Goal: Answer question/provide support: Answer question/provide support

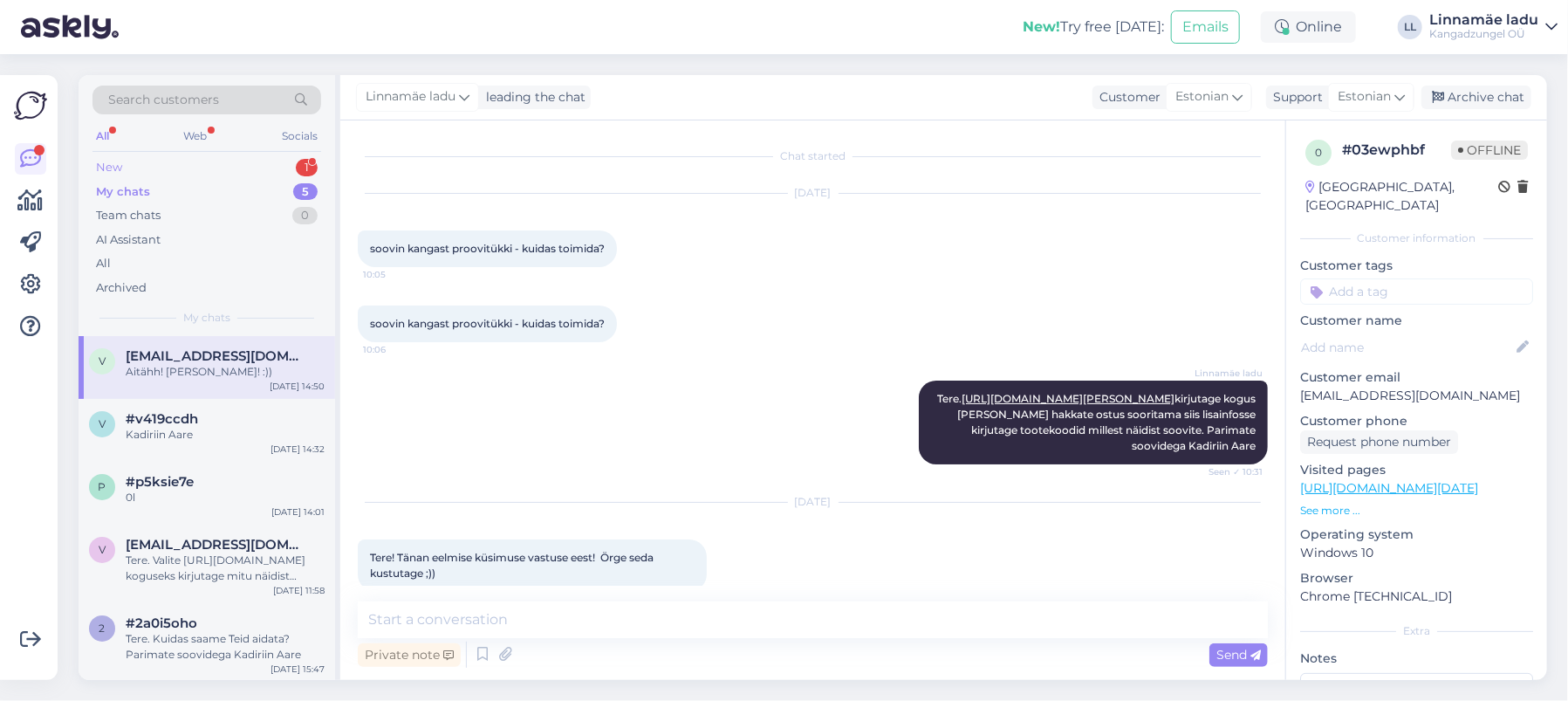
scroll to position [387, 0]
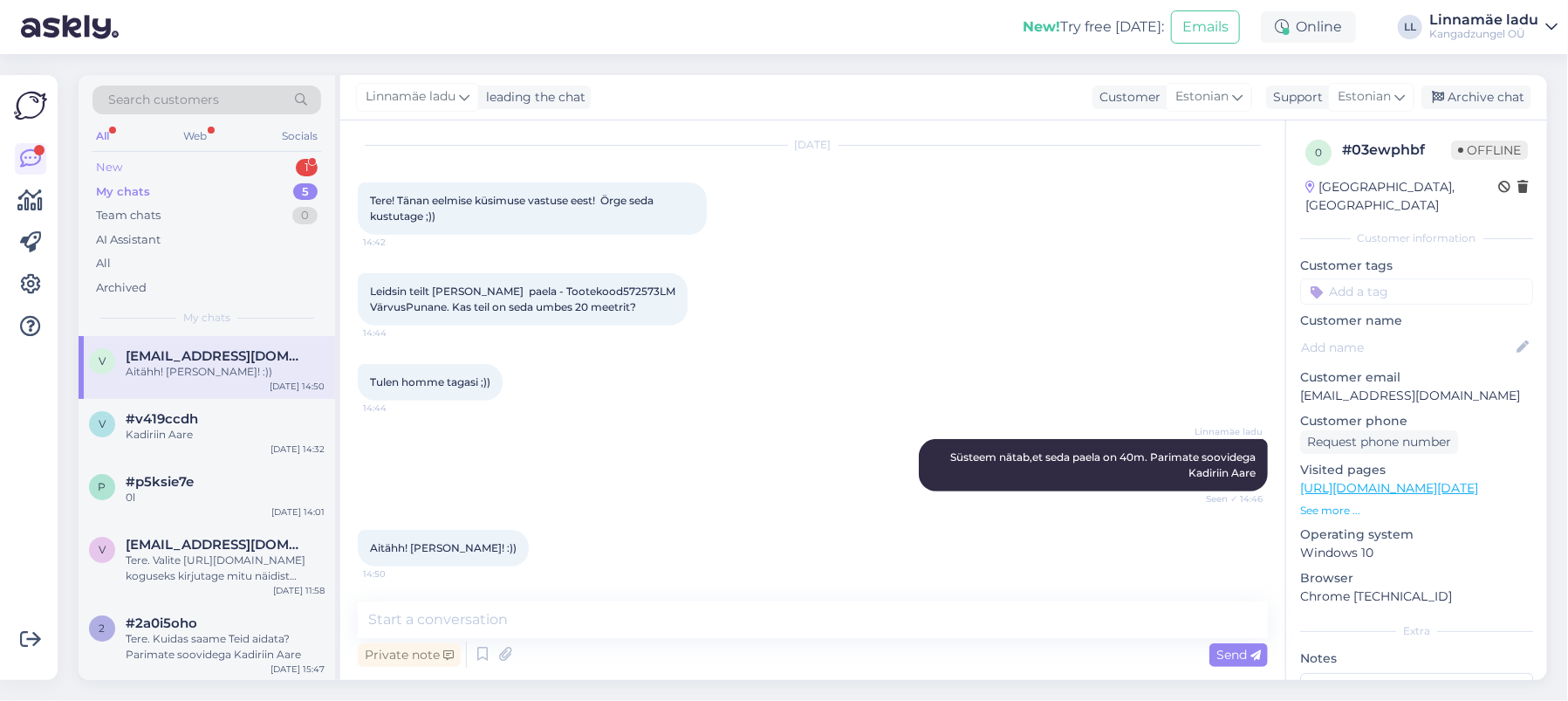
click at [239, 155] on div "New 1" at bounding box center [206, 166] width 229 height 24
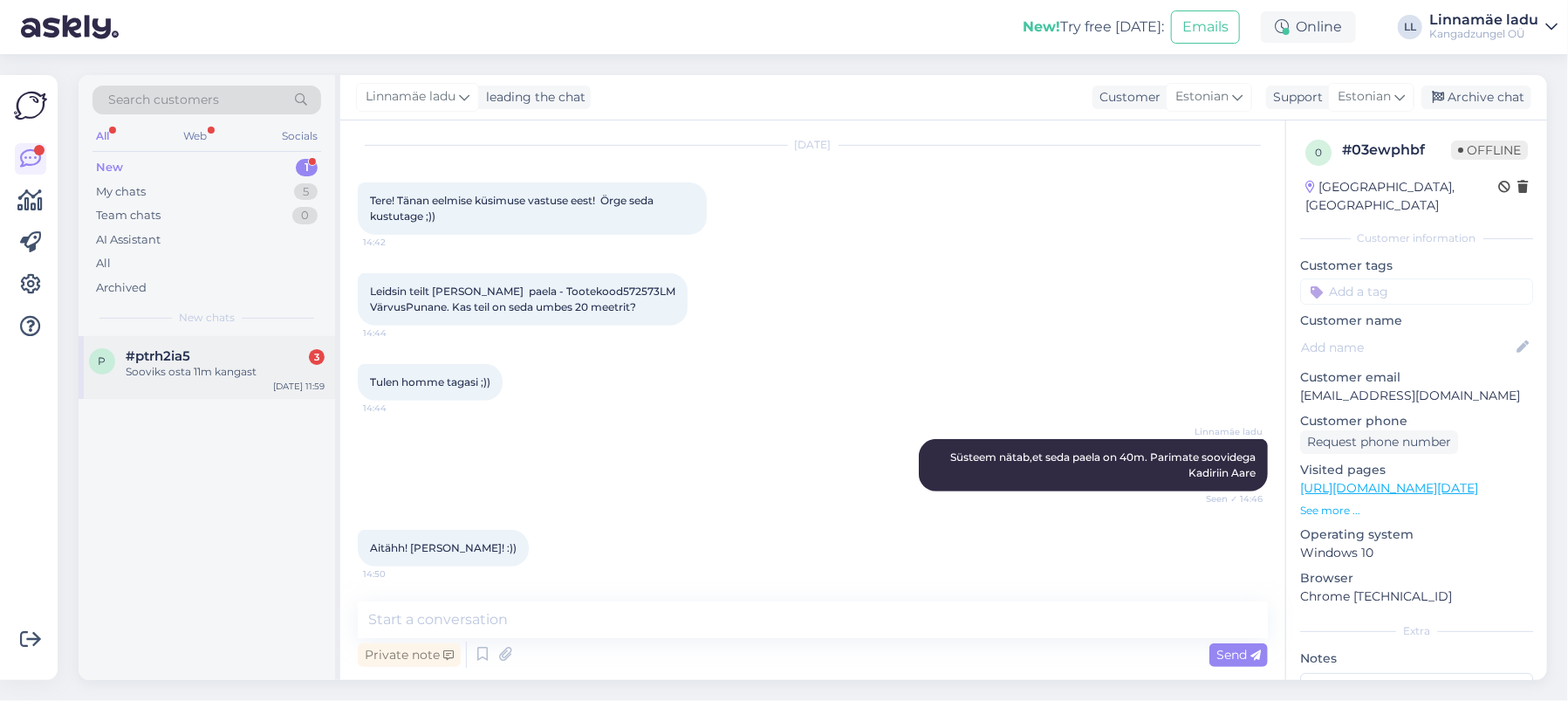
click at [205, 367] on div "Sooviks osta 11m kangast" at bounding box center [225, 372] width 199 height 16
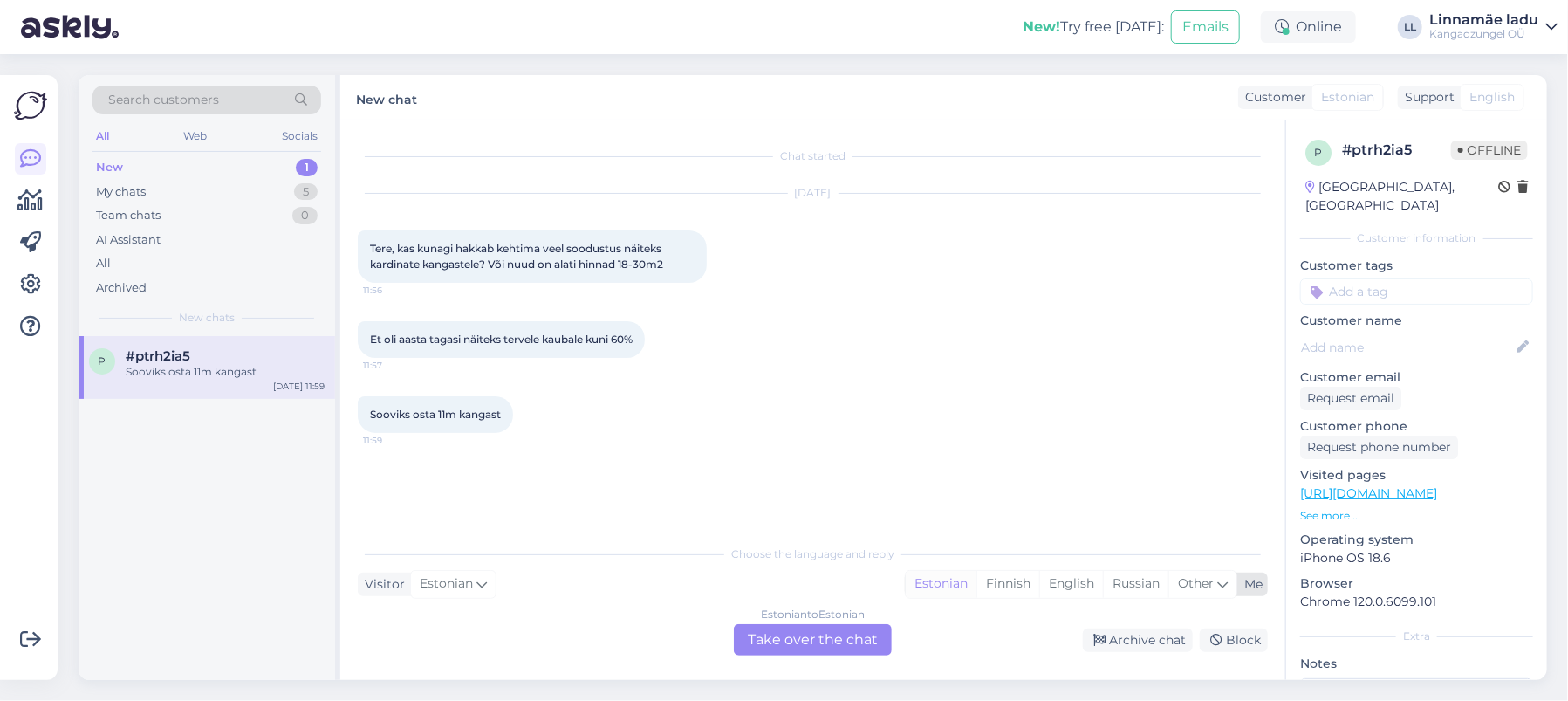
click at [928, 587] on div "Estonian" at bounding box center [941, 583] width 71 height 26
click at [791, 636] on div "Estonian to Estonian Take over the chat" at bounding box center [813, 640] width 158 height 31
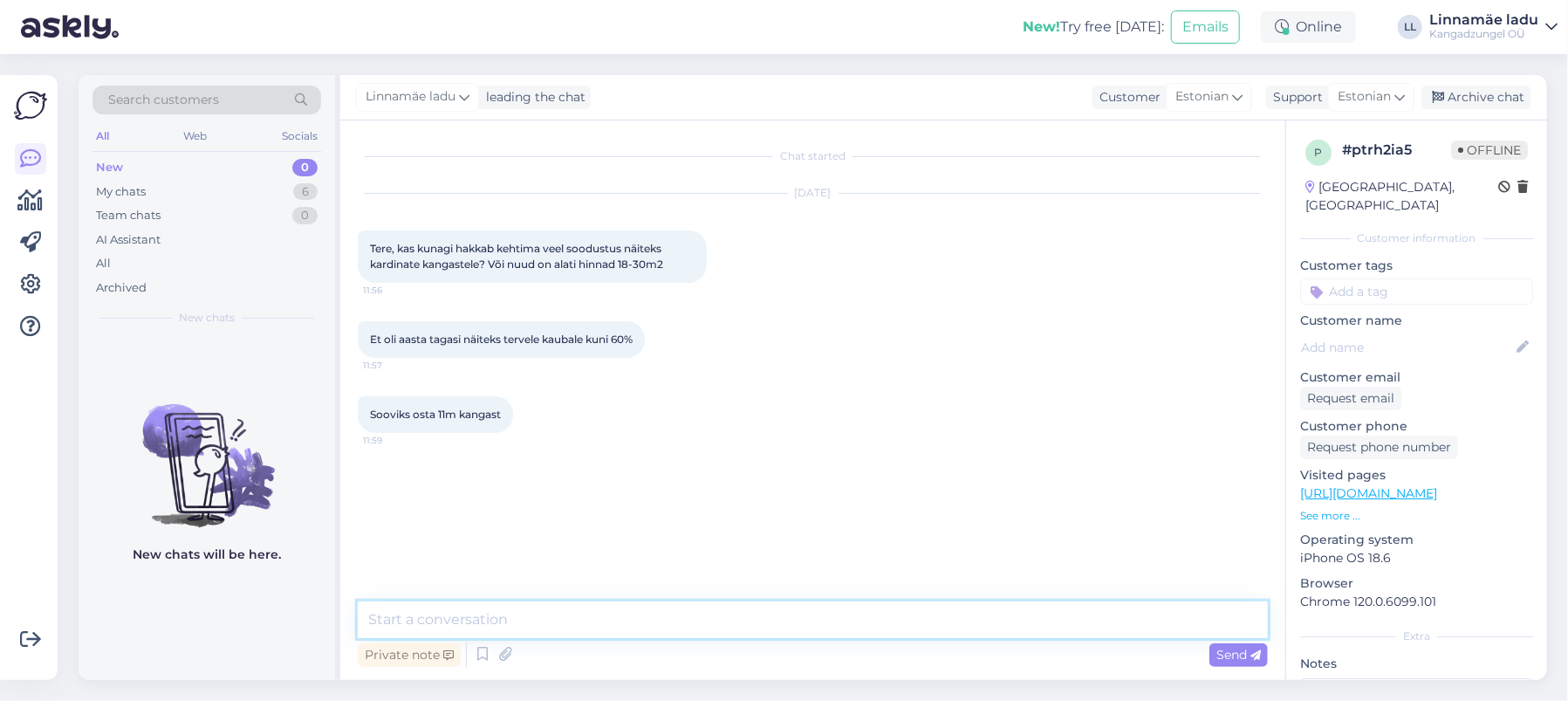
click at [598, 612] on textarea at bounding box center [812, 619] width 911 height 37
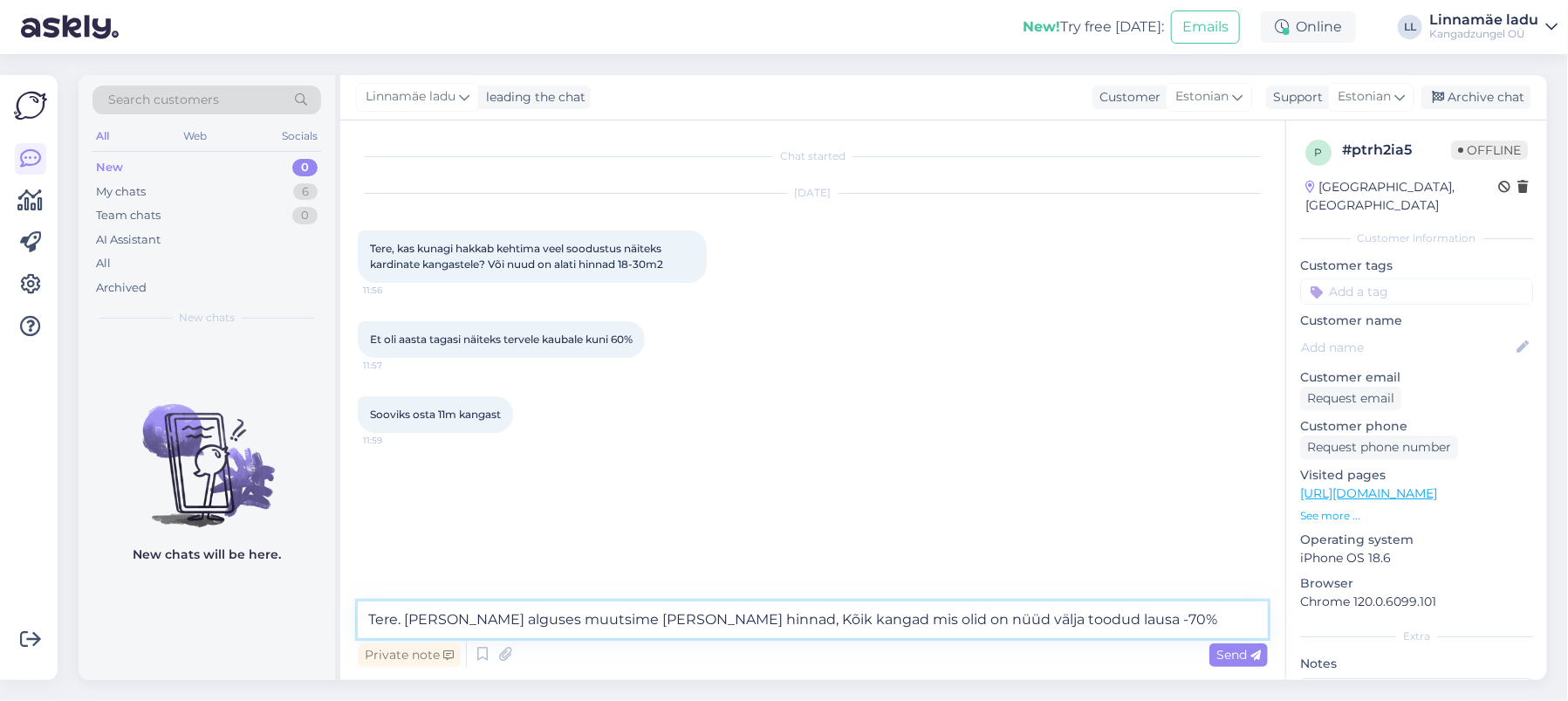
click at [725, 621] on textarea "Tere. [PERSON_NAME] alguses muutsime [PERSON_NAME] hinnad, Kõik kangad mis olid…" at bounding box center [812, 619] width 911 height 37
click at [1124, 623] on textarea "Tere. [PERSON_NAME] alguses muutsime [PERSON_NAME] hinnad. Kõik kangad mis olid…" at bounding box center [812, 619] width 911 height 37
click at [721, 616] on textarea "Tere. [PERSON_NAME] alguses muutsime [PERSON_NAME] hinnad kõikides hindadest on" at bounding box center [812, 619] width 911 height 37
click at [736, 615] on textarea "Tere. [PERSON_NAME] alguses muutsime [PERSON_NAME] hinnad. kõikides hindadest on" at bounding box center [812, 619] width 911 height 37
click at [790, 618] on textarea "Tere. [PERSON_NAME] alguses muutsime [PERSON_NAME] hinnad. Kõikides hindadest on" at bounding box center [812, 619] width 911 height 37
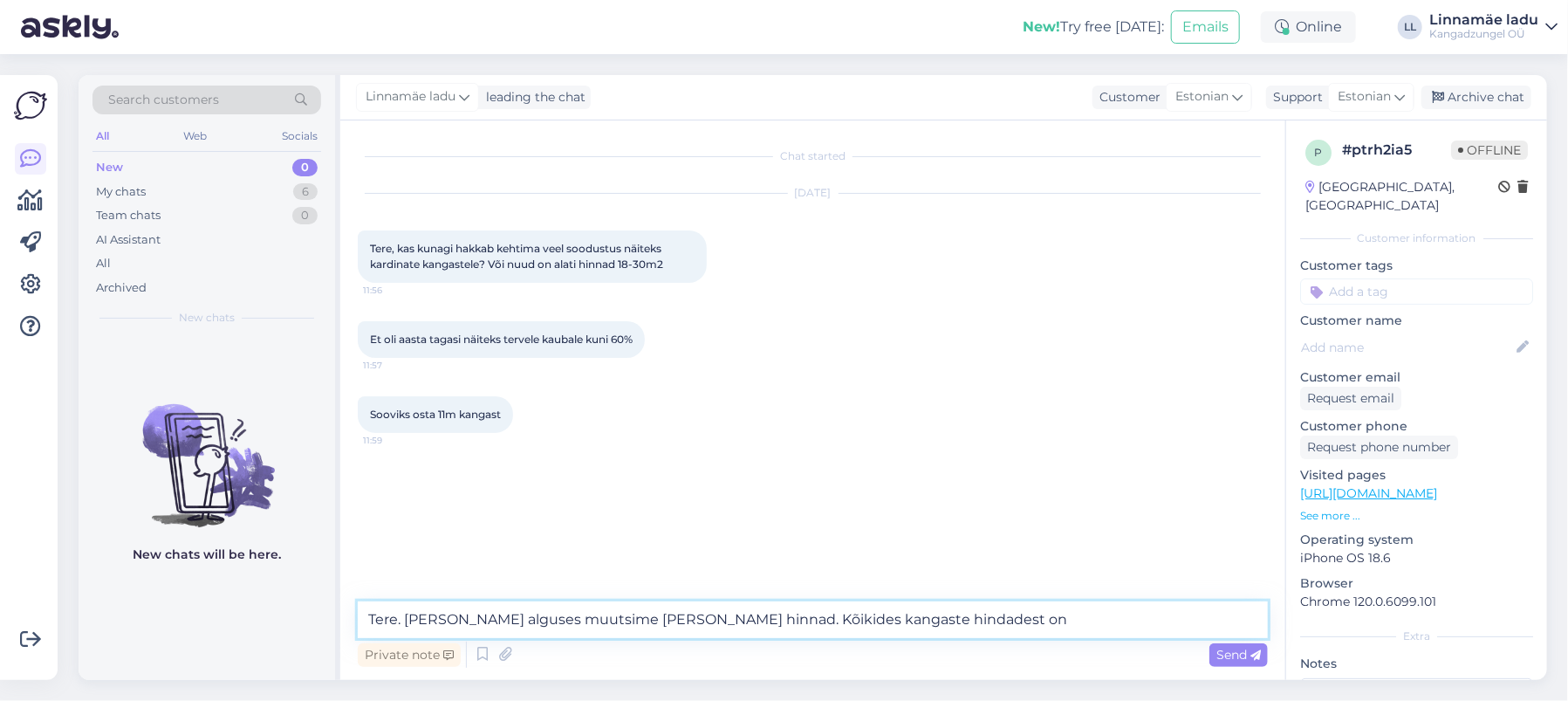
click at [953, 616] on textarea "Tere. [PERSON_NAME] alguses muutsime [PERSON_NAME] hinnad. Kõikides kangaste hi…" at bounding box center [812, 619] width 911 height 37
click at [672, 616] on textarea "Tere. [PERSON_NAME] alguses muutsime [PERSON_NAME] hinnad. Kõikides kangaste hi…" at bounding box center [812, 619] width 911 height 37
click at [1027, 624] on textarea "Tere. [PERSON_NAME] alguses muutsime [PERSON_NAME] kangaste hinnad. Kõikides ka…" at bounding box center [812, 619] width 911 height 37
click at [1098, 621] on textarea "Tere. [PERSON_NAME] alguses muutsime [PERSON_NAME] kangaste hinnad. Et oleks in…" at bounding box center [812, 619] width 911 height 37
click at [1138, 621] on textarea "Tere. [PERSON_NAME] alguses muutsime [PERSON_NAME] kangaste hinnad. Et oleks in…" at bounding box center [812, 619] width 911 height 37
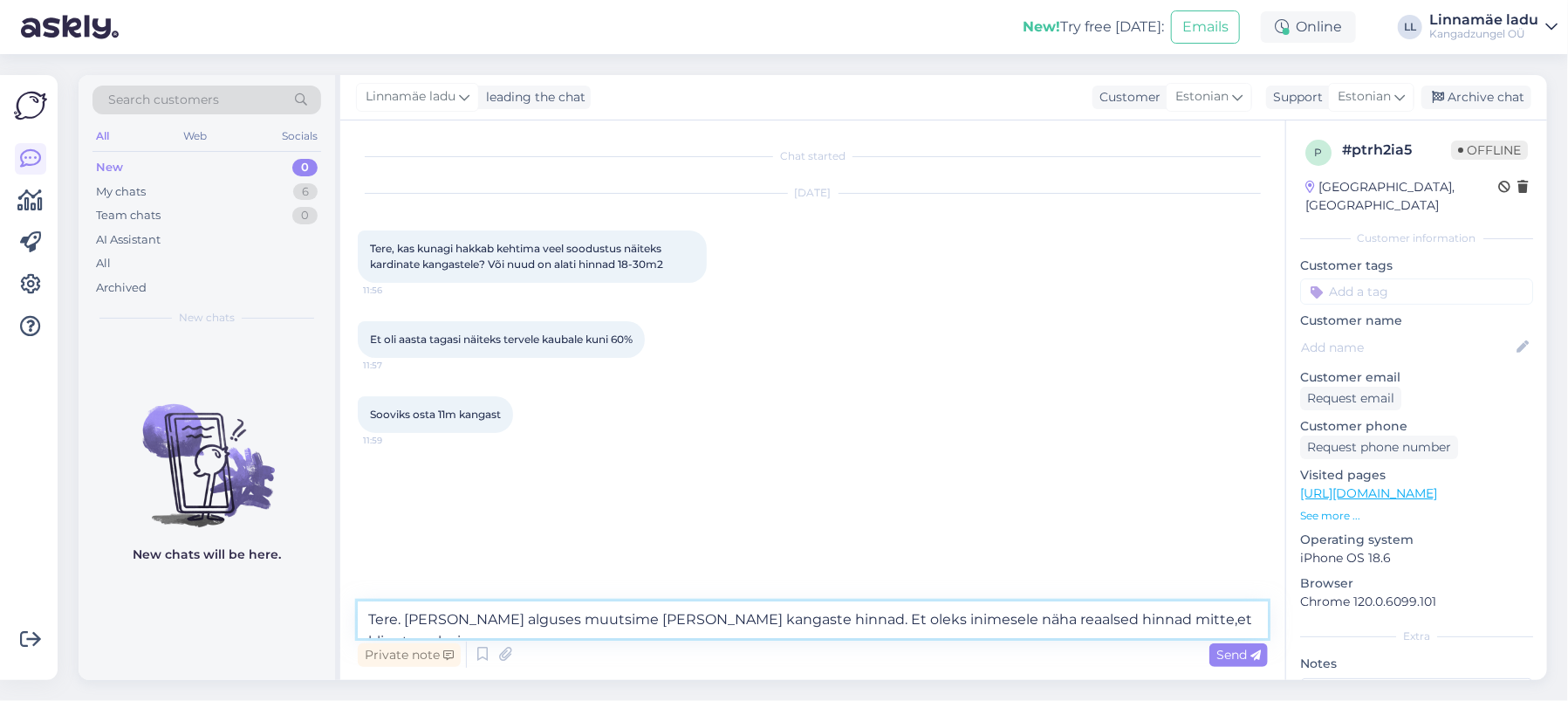
click at [1245, 619] on textarea "Tere. [PERSON_NAME] alguses muutsime [PERSON_NAME] kangaste hinnad. Et oleks in…" at bounding box center [812, 619] width 911 height 37
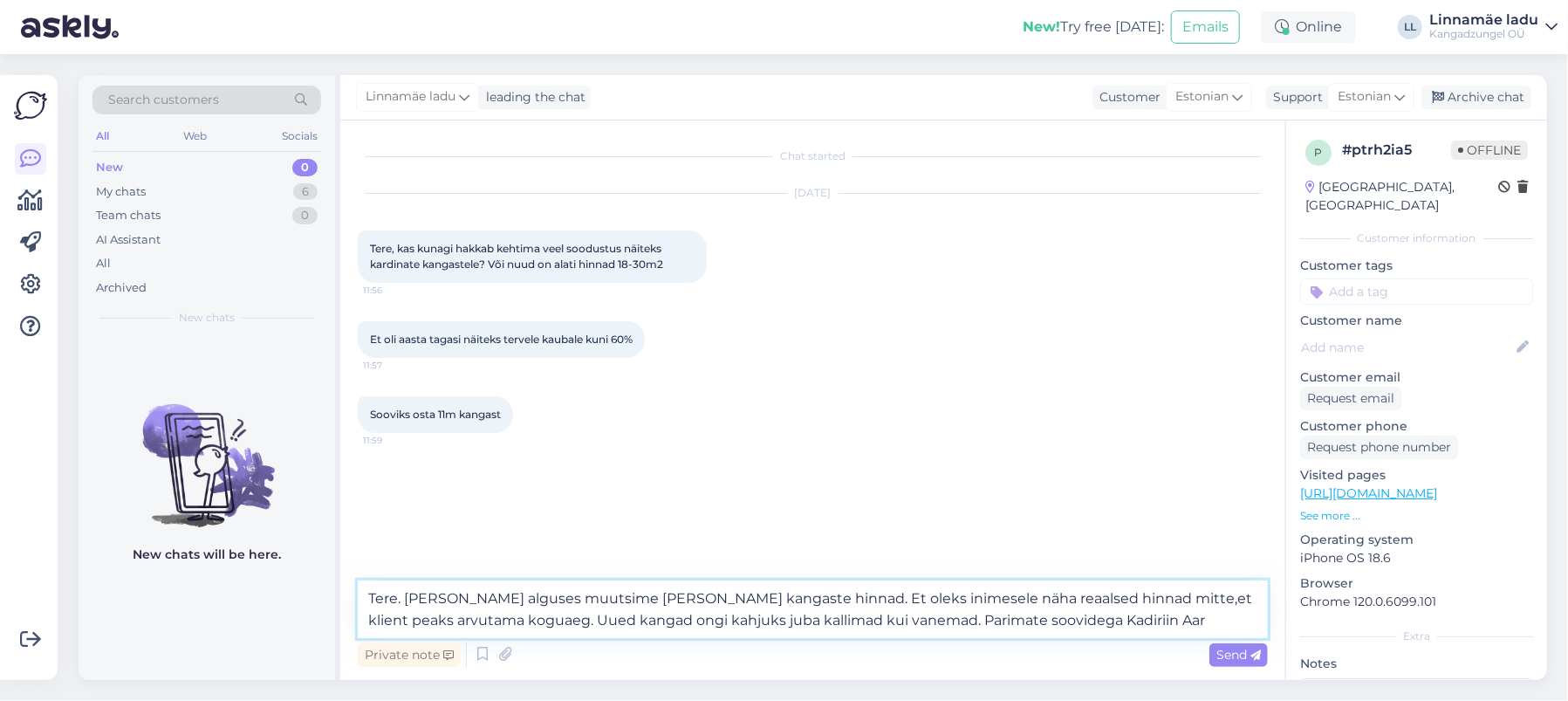
type textarea "Tere. [PERSON_NAME] alguses muutsime [PERSON_NAME] kangaste hinnad. Et oleks in…"
